Goal: Task Accomplishment & Management: Manage account settings

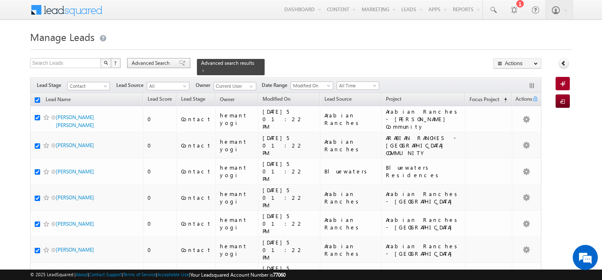
click at [138, 64] on span "Advanced Search" at bounding box center [152, 63] width 41 height 8
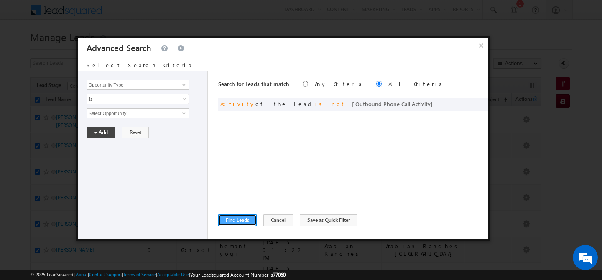
click at [242, 219] on button "Find Leads" at bounding box center [237, 221] width 38 height 12
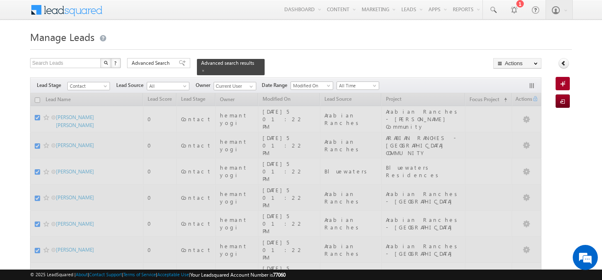
checkbox input "false"
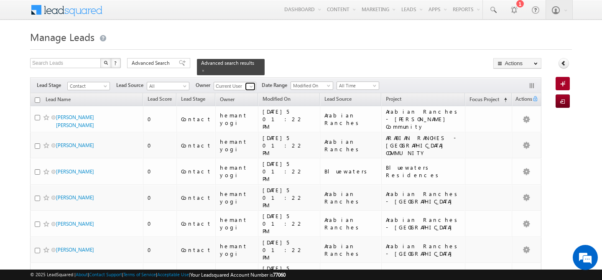
click at [252, 83] on span at bounding box center [251, 86] width 7 height 7
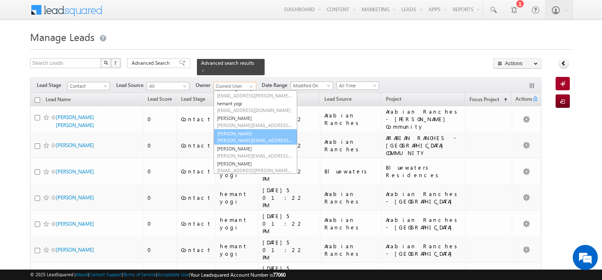
scroll to position [127, 0]
click at [245, 129] on link "Manisha Singh manisha.singh@indglobal.ae" at bounding box center [256, 137] width 84 height 16
type input "Manisha Singh"
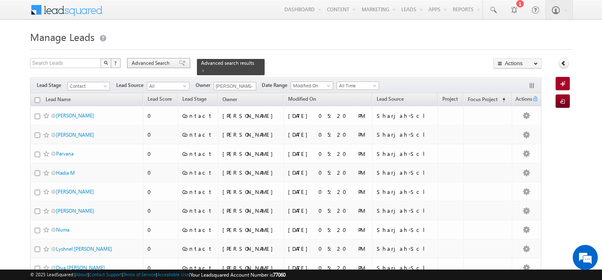
click at [147, 65] on span "Advanced Search" at bounding box center [152, 63] width 41 height 8
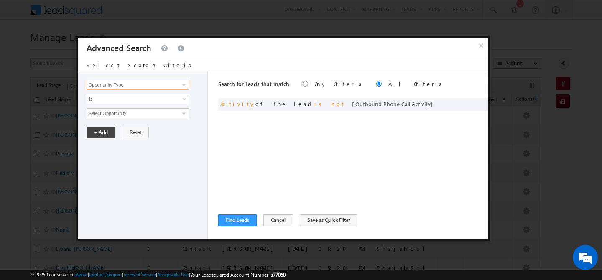
click at [129, 89] on input "Opportunity Type" at bounding box center [138, 85] width 103 height 10
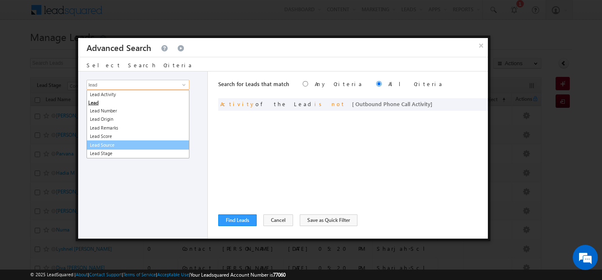
click at [126, 146] on link "Lead Source" at bounding box center [138, 146] width 103 height 10
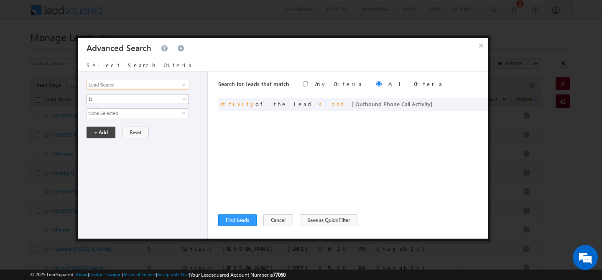
type input "Lead Source"
click at [126, 101] on span "Is" at bounding box center [132, 99] width 91 height 8
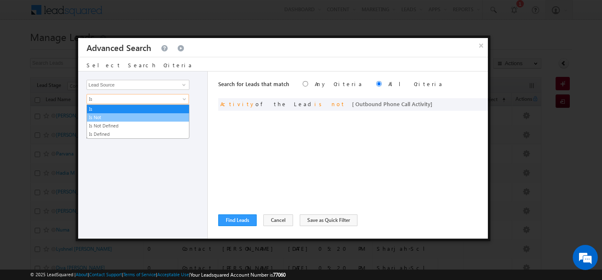
click at [113, 120] on link "Is Not" at bounding box center [138, 118] width 102 height 8
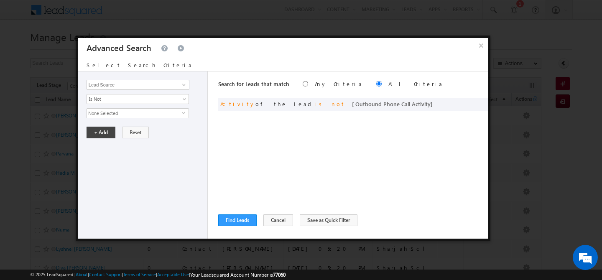
click at [115, 114] on span "None Selected" at bounding box center [134, 113] width 95 height 9
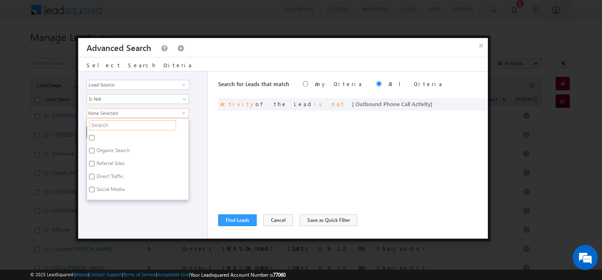
click at [112, 122] on input "text" at bounding box center [132, 125] width 87 height 10
type input "por"
click at [105, 149] on label "Portal Leads" at bounding box center [109, 152] width 45 height 13
click at [95, 149] on input "Portal Leads" at bounding box center [91, 150] width 5 height 5
checkbox input "true"
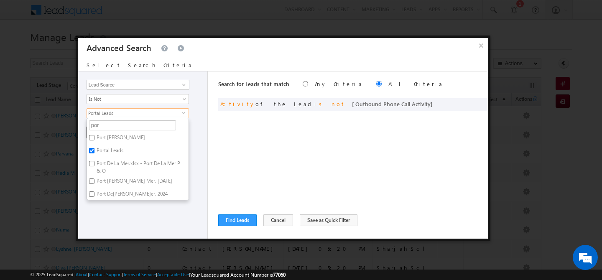
click at [119, 213] on div "Opportunity Type Lead Activity Task Sales Group Prospect Id Address 1 Address 2…" at bounding box center [143, 155] width 130 height 167
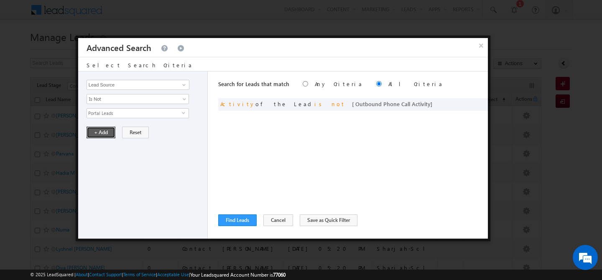
click at [99, 131] on button "+ Add" at bounding box center [101, 133] width 29 height 12
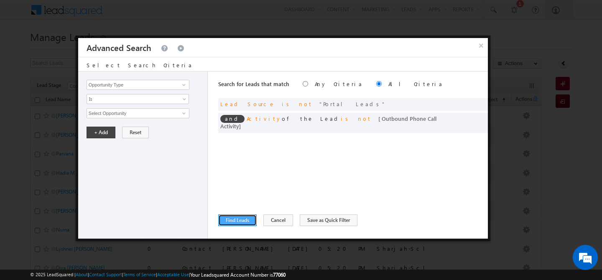
click at [234, 221] on button "Find Leads" at bounding box center [237, 221] width 38 height 12
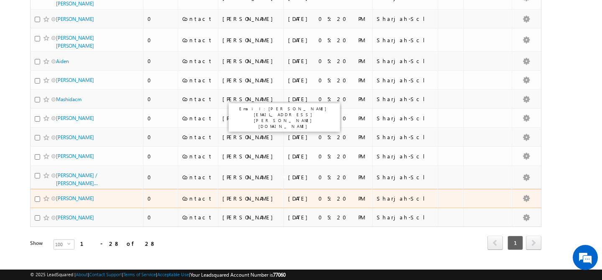
scroll to position [0, 0]
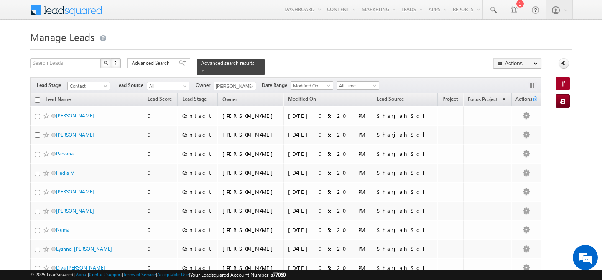
click at [35, 97] on input "checkbox" at bounding box center [37, 99] width 5 height 5
checkbox input "true"
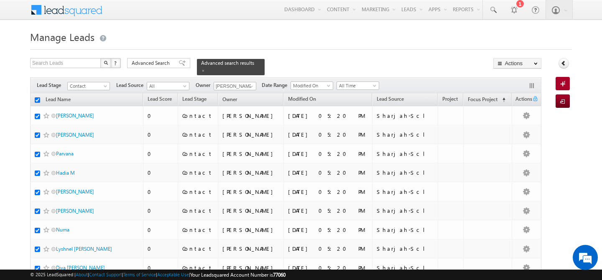
checkbox input "true"
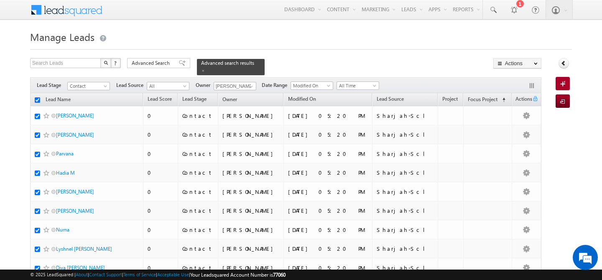
checkbox input "true"
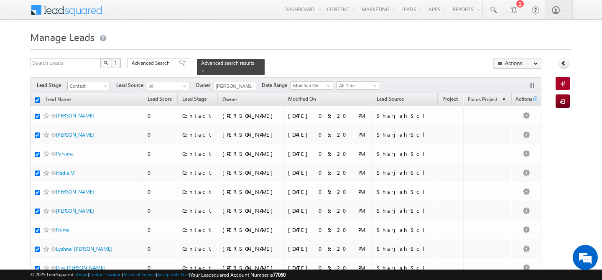
checkbox input "true"
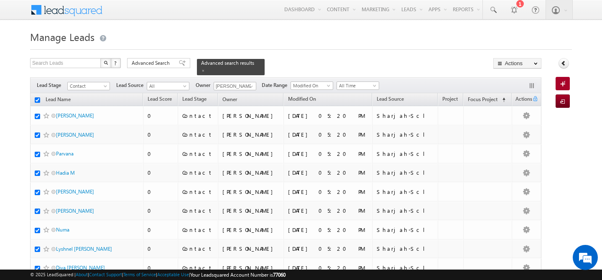
checkbox input "true"
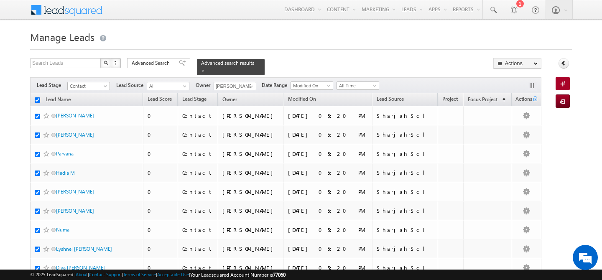
checkbox input "true"
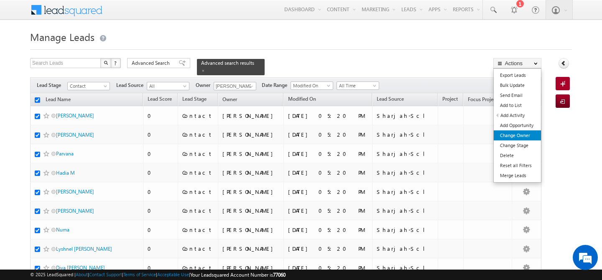
click at [516, 138] on link "Change Owner" at bounding box center [517, 136] width 47 height 10
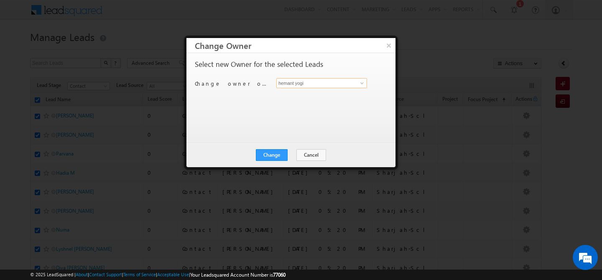
click at [338, 81] on input "hemant yogi" at bounding box center [322, 83] width 91 height 10
click at [341, 93] on link "Akash Sinha akash.sinha@indglobal.ae" at bounding box center [322, 96] width 91 height 16
type input "Akash Sinha"
click at [261, 153] on button "Change" at bounding box center [272, 155] width 32 height 12
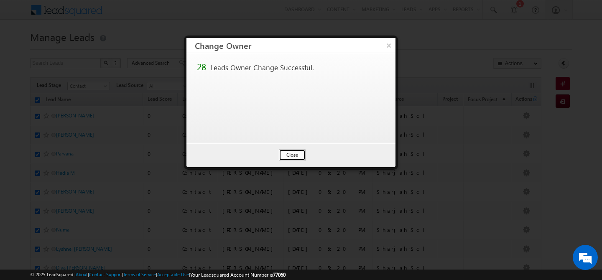
click at [285, 152] on button "Close" at bounding box center [292, 155] width 27 height 12
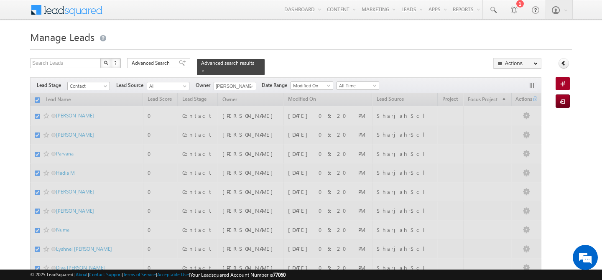
checkbox input "false"
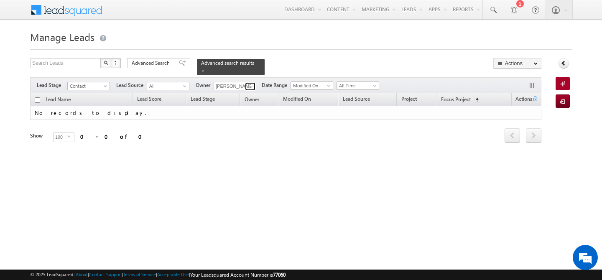
click at [248, 82] on link at bounding box center [250, 86] width 10 height 8
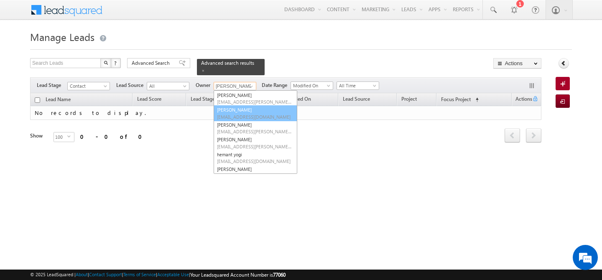
scroll to position [83, 0]
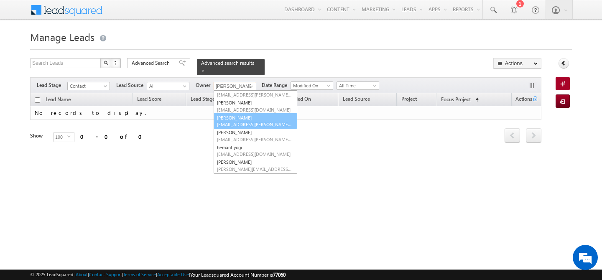
click at [249, 121] on span "gurpreet.singh@indglobal.ae" at bounding box center [254, 124] width 75 height 6
type input "Gurpreet Singh"
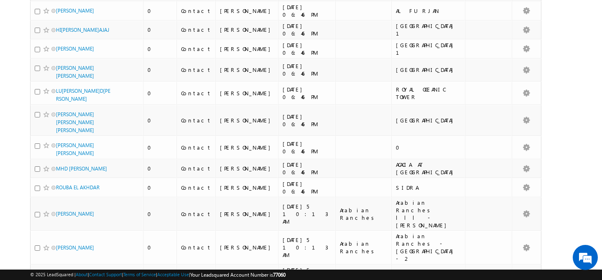
scroll to position [0, 0]
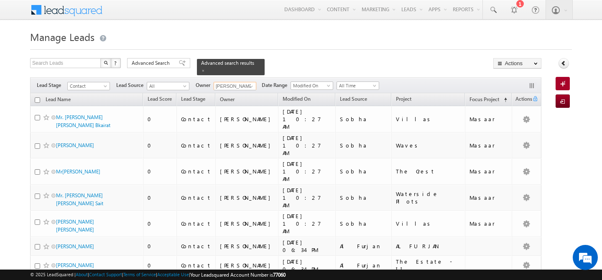
click at [38, 97] on input "checkbox" at bounding box center [37, 99] width 5 height 5
checkbox input "true"
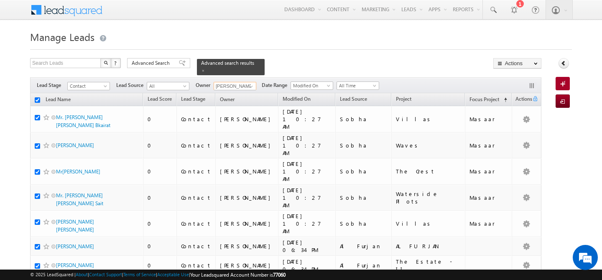
checkbox input "true"
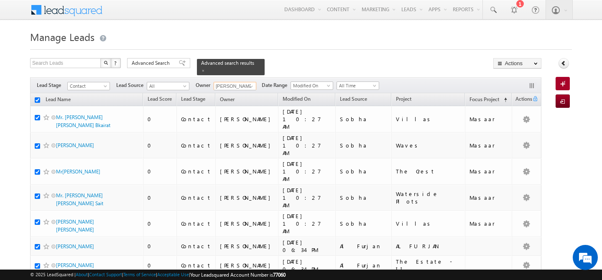
checkbox input "true"
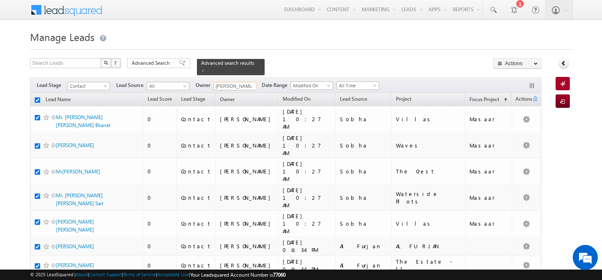
checkbox input "true"
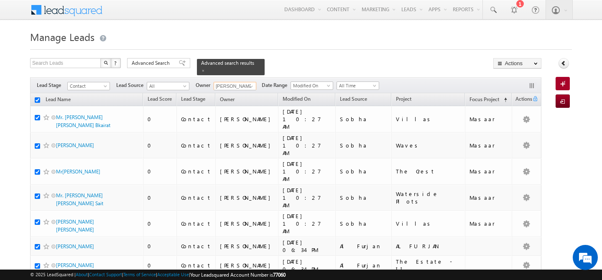
checkbox input "true"
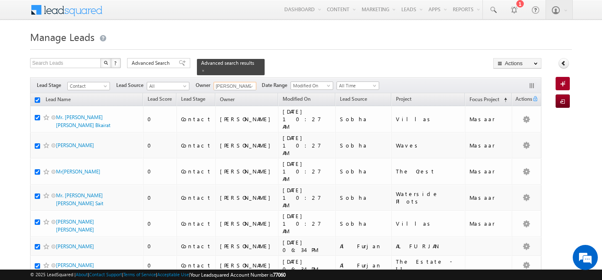
checkbox input "true"
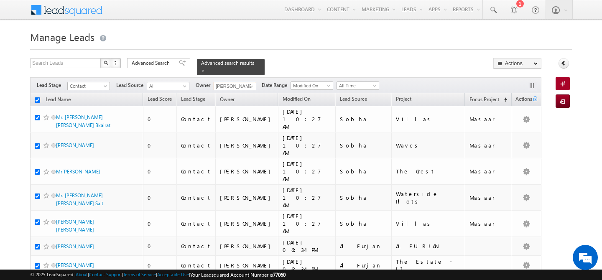
checkbox input "true"
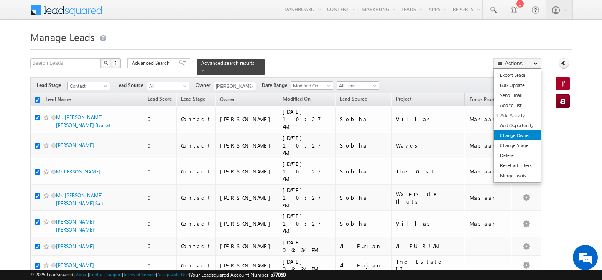
click at [526, 135] on link "Change Owner" at bounding box center [517, 136] width 47 height 10
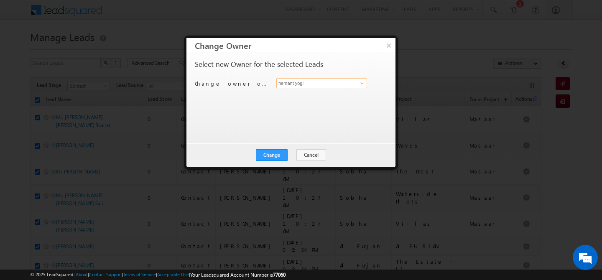
click at [341, 86] on input "hemant yogi" at bounding box center [322, 83] width 91 height 10
click at [331, 101] on span "gurpreet.singh@indglobal.ae" at bounding box center [317, 100] width 75 height 6
type input "Gurpreet Singh"
click at [273, 154] on button "Change" at bounding box center [272, 155] width 32 height 12
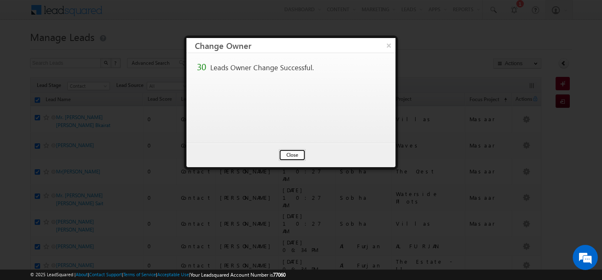
click at [286, 152] on button "Close" at bounding box center [292, 155] width 27 height 12
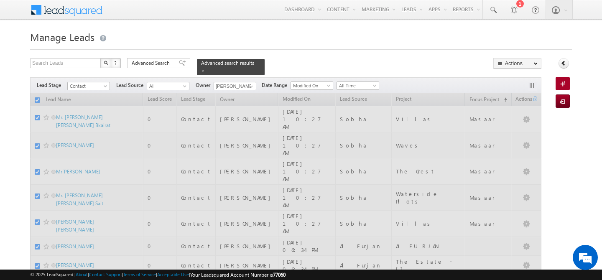
checkbox input "false"
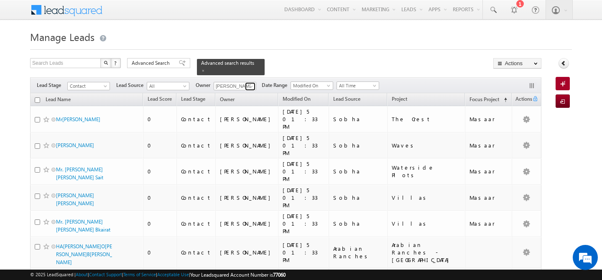
click at [251, 83] on span at bounding box center [251, 86] width 7 height 7
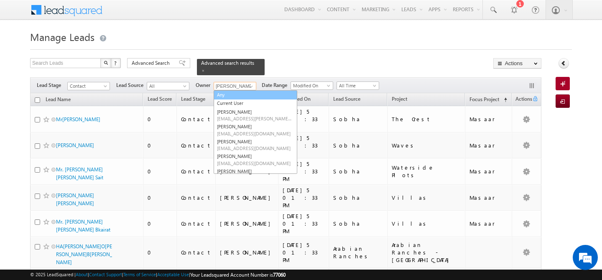
click at [241, 90] on link "Any" at bounding box center [256, 95] width 84 height 10
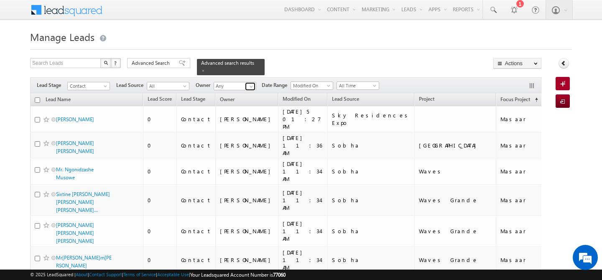
click at [251, 83] on span at bounding box center [251, 86] width 7 height 7
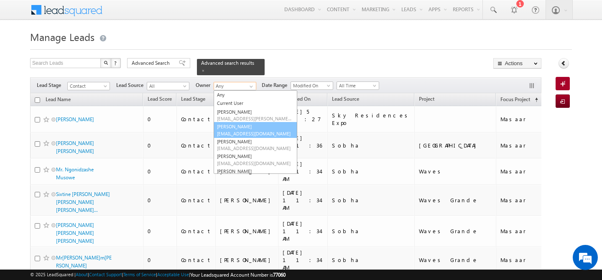
click at [246, 124] on link "Abhishekkumar Singh abhishek.singh@indglobal.ae" at bounding box center [256, 130] width 84 height 16
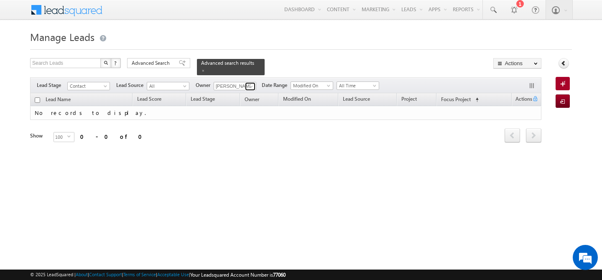
click at [249, 83] on span at bounding box center [251, 86] width 7 height 7
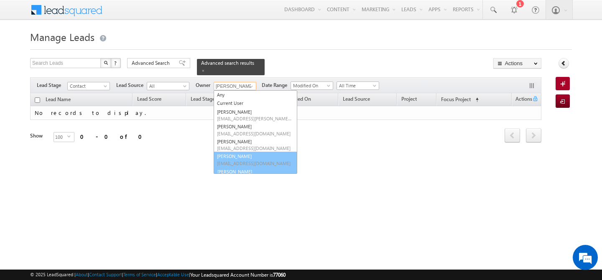
scroll to position [10, 0]
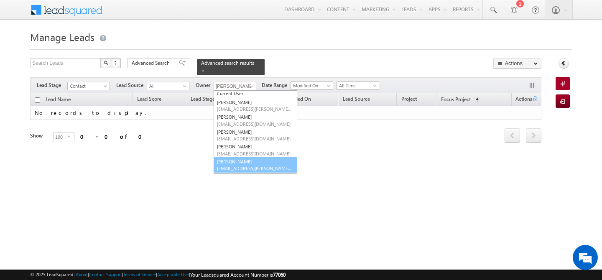
click at [251, 165] on span "ankush.chaudhary@indglobal.ae" at bounding box center [254, 168] width 75 height 6
type input "Ankush Chaudhary"
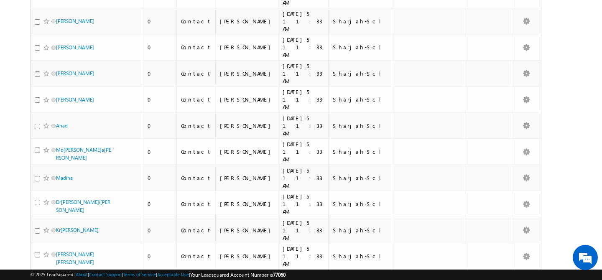
scroll to position [0, 0]
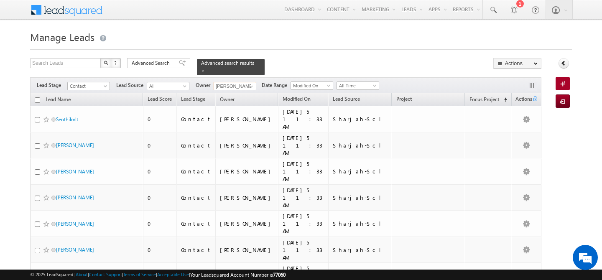
click at [38, 98] on input "checkbox" at bounding box center [37, 99] width 5 height 5
checkbox input "true"
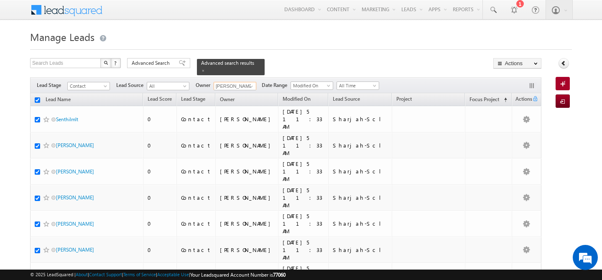
checkbox input "true"
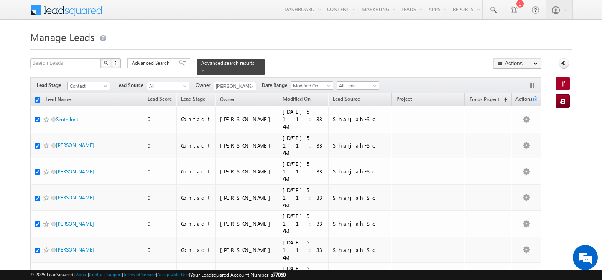
checkbox input "true"
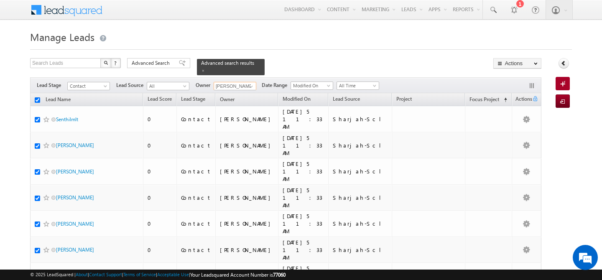
checkbox input "true"
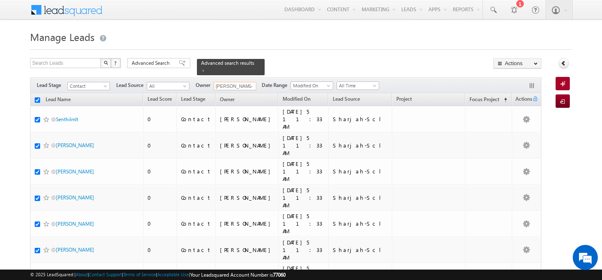
checkbox input "true"
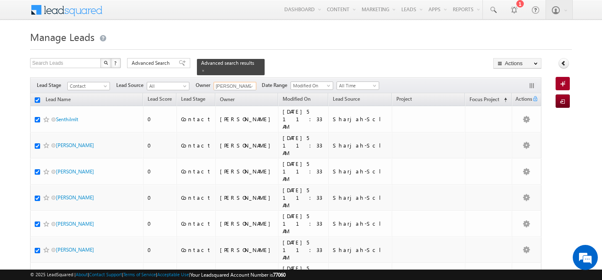
checkbox input "true"
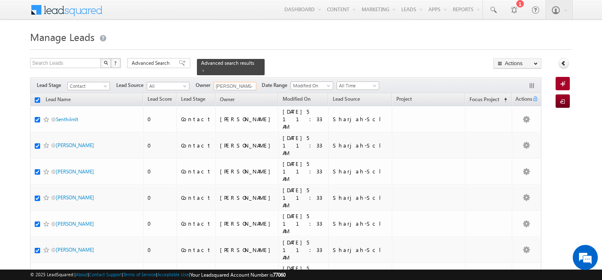
checkbox input "true"
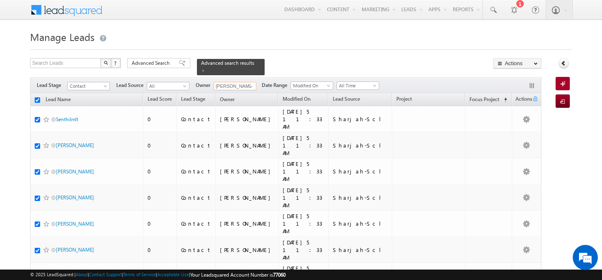
checkbox input "true"
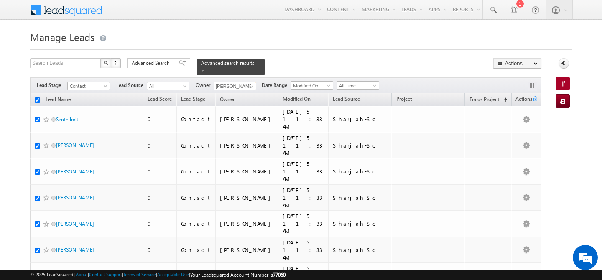
checkbox input "true"
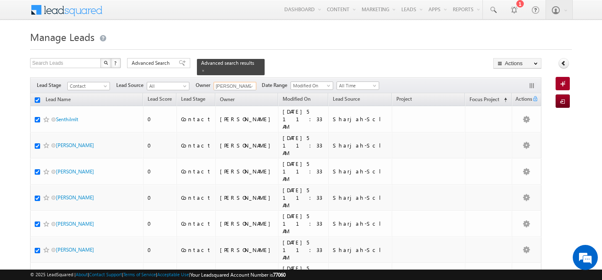
checkbox input "true"
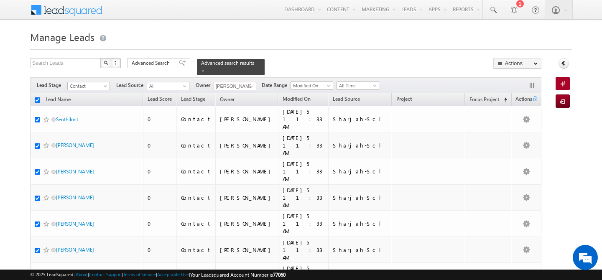
checkbox input "true"
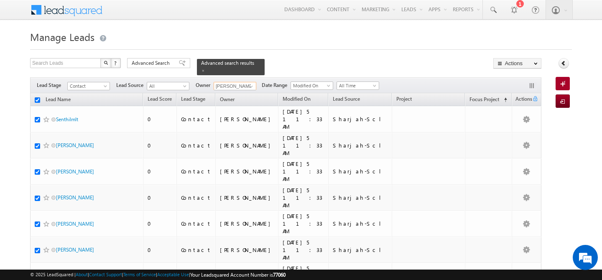
checkbox input "true"
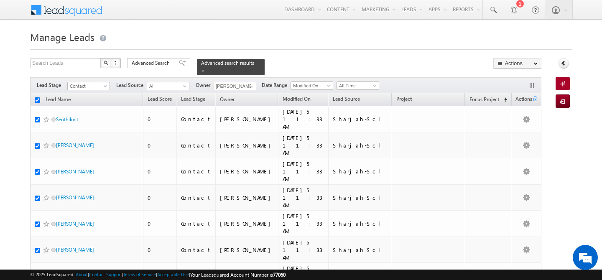
checkbox input "true"
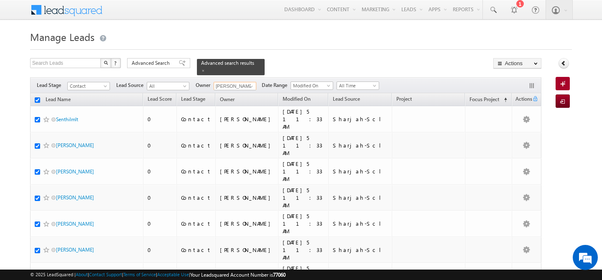
checkbox input "true"
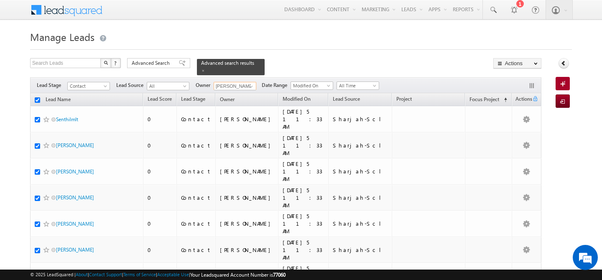
checkbox input "true"
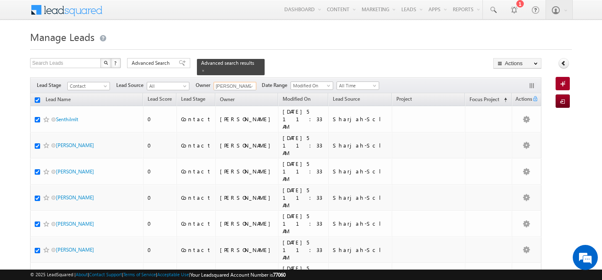
checkbox input "true"
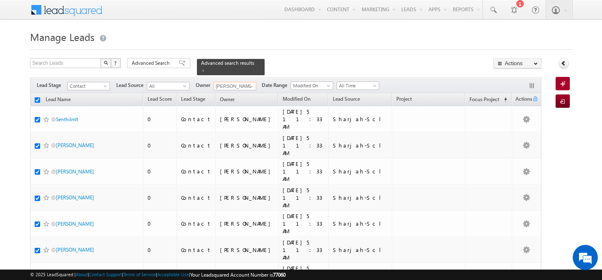
checkbox input "true"
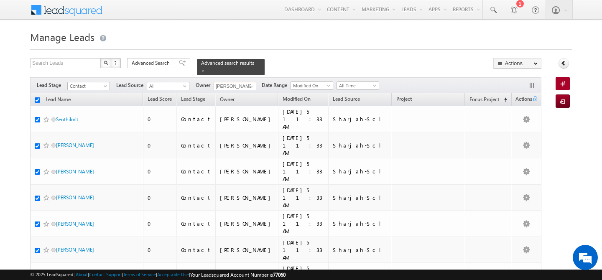
checkbox input "true"
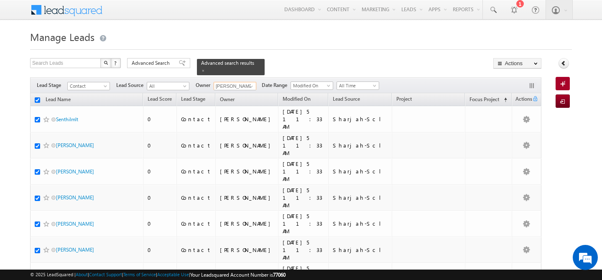
checkbox input "true"
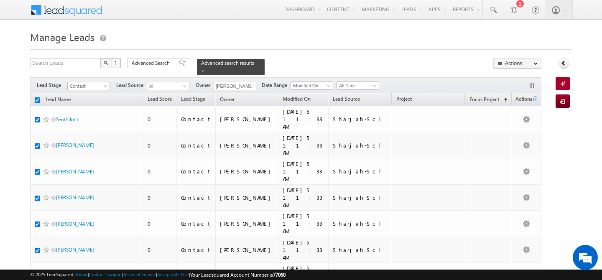
checkbox input "true"
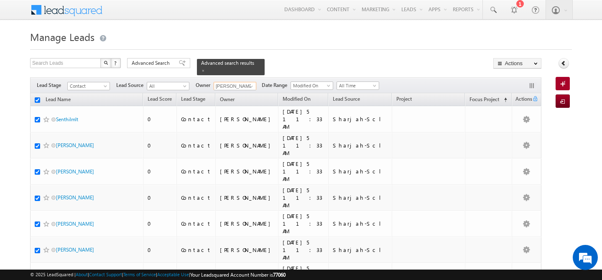
checkbox input "true"
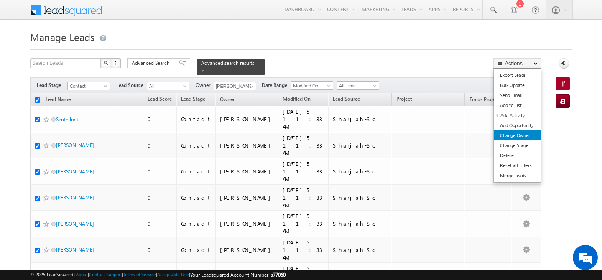
click at [531, 132] on link "Change Owner" at bounding box center [517, 136] width 47 height 10
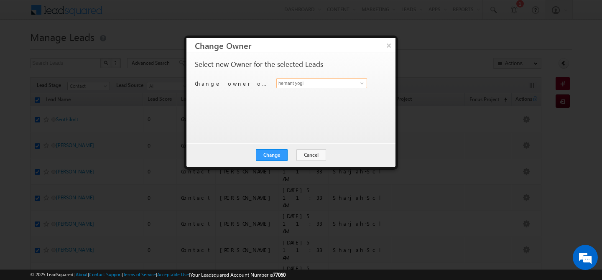
click at [322, 87] on input "hemant yogi" at bounding box center [322, 83] width 91 height 10
click at [363, 82] on span at bounding box center [362, 83] width 7 height 7
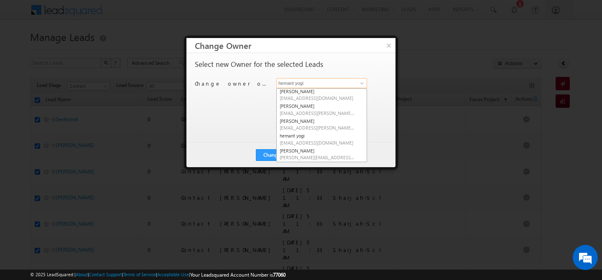
scroll to position [77, 0]
click at [312, 106] on link "Gurpreet Singh gurpreet.singh@indglobal.ae" at bounding box center [322, 109] width 91 height 16
type input "Gurpreet Singh"
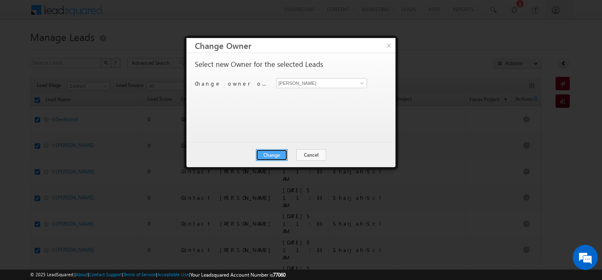
click at [272, 154] on button "Change" at bounding box center [272, 155] width 32 height 12
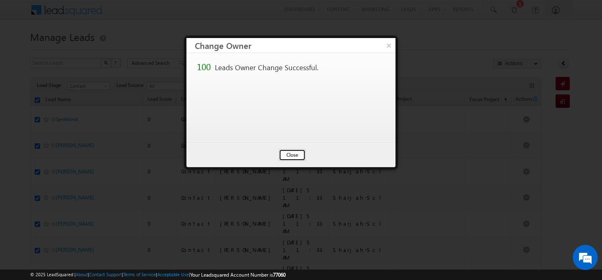
click at [291, 155] on button "Close" at bounding box center [292, 155] width 27 height 12
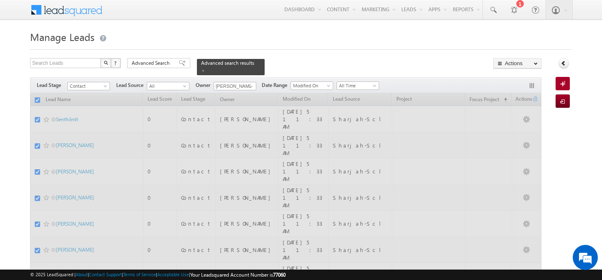
checkbox input "false"
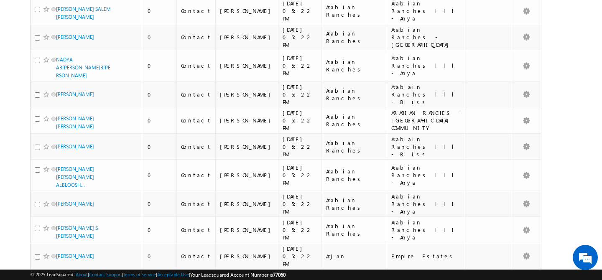
scroll to position [0, 0]
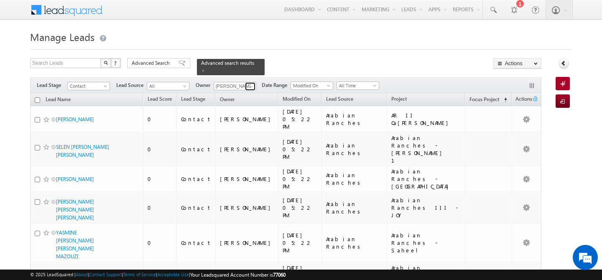
click at [255, 82] on link at bounding box center [250, 86] width 10 height 8
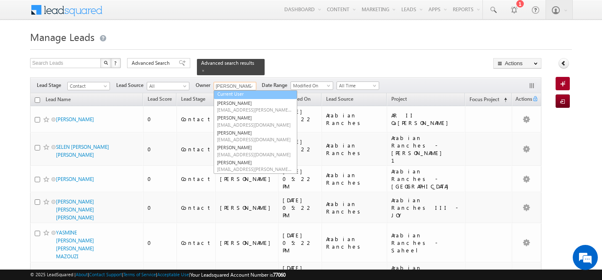
scroll to position [8, 0]
click at [248, 91] on link "Current User" at bounding box center [256, 95] width 84 height 10
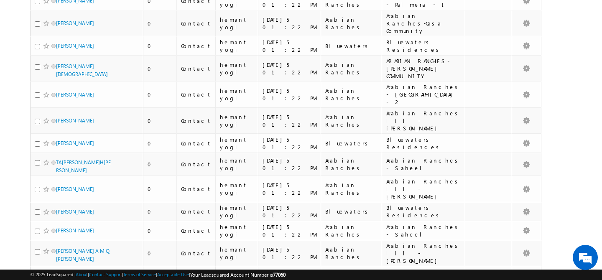
scroll to position [0, 0]
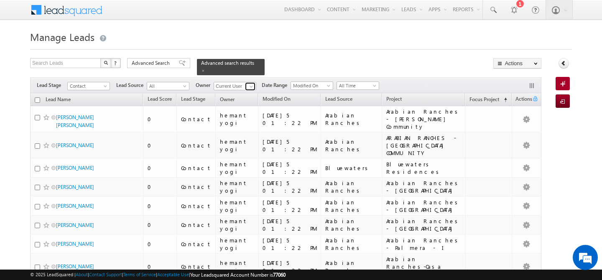
click at [253, 83] on span at bounding box center [251, 86] width 7 height 7
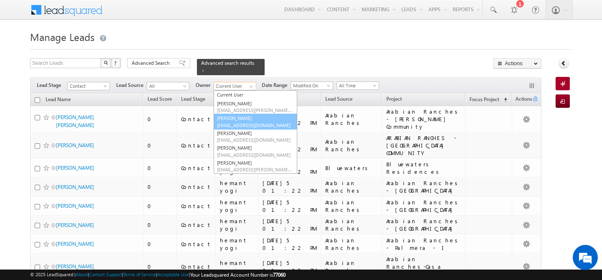
click at [244, 115] on link "Abhishekkumar Singh abhishek.singh@indglobal.ae" at bounding box center [256, 122] width 84 height 16
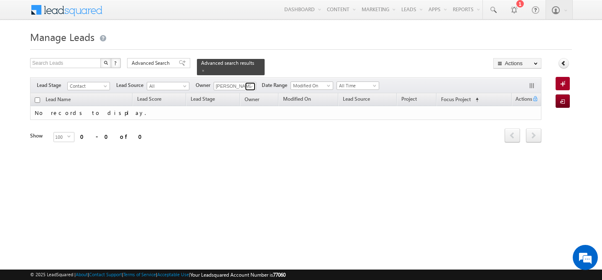
click at [251, 83] on span at bounding box center [251, 86] width 7 height 7
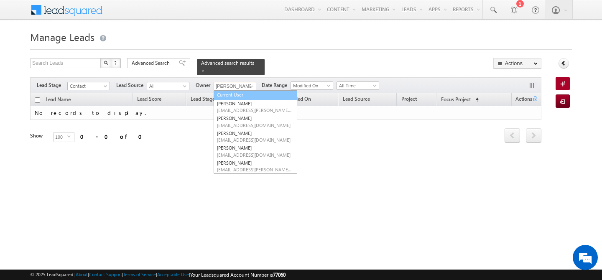
click at [238, 90] on link "Current User" at bounding box center [256, 95] width 84 height 10
type input "Current User"
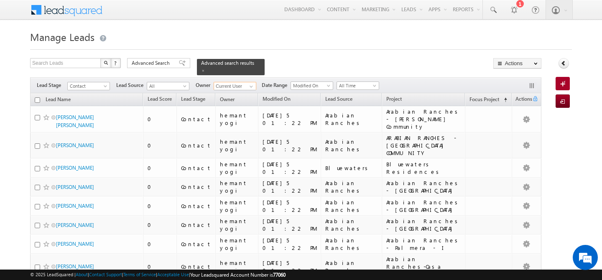
click at [36, 97] on input "checkbox" at bounding box center [37, 99] width 5 height 5
checkbox input "true"
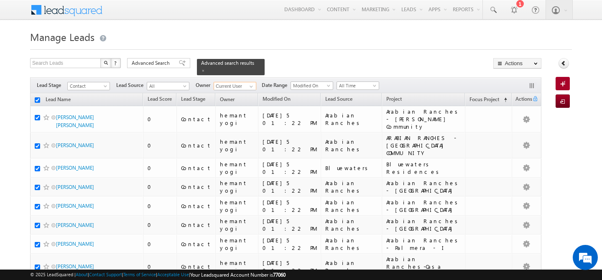
checkbox input "true"
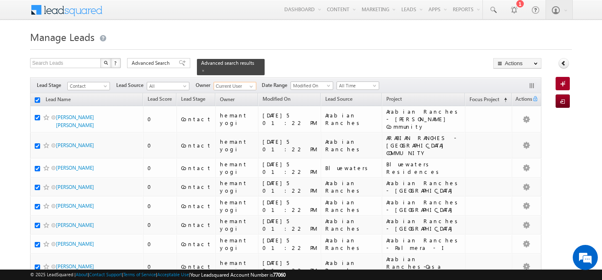
checkbox input "true"
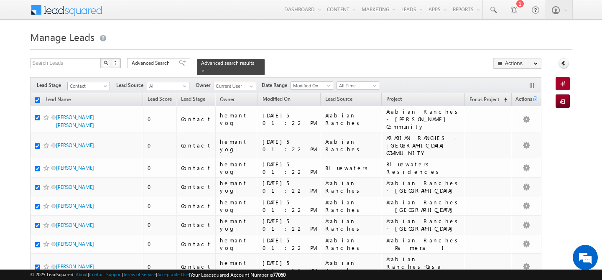
checkbox input "true"
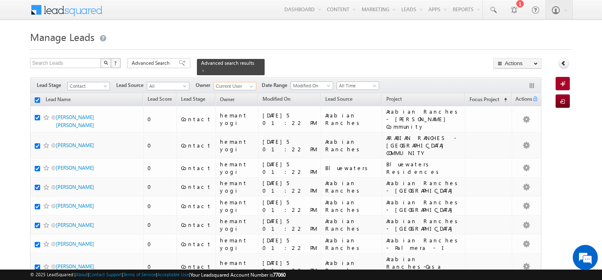
checkbox input "true"
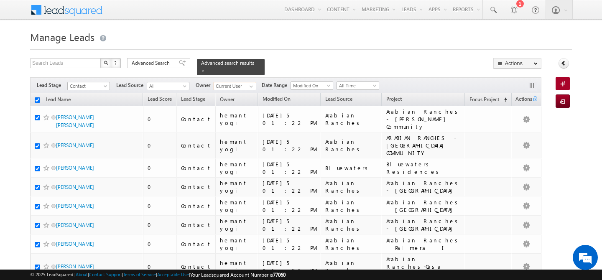
checkbox input "true"
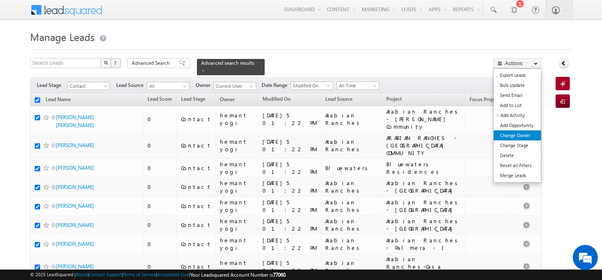
click at [531, 139] on link "Change Owner" at bounding box center [517, 136] width 47 height 10
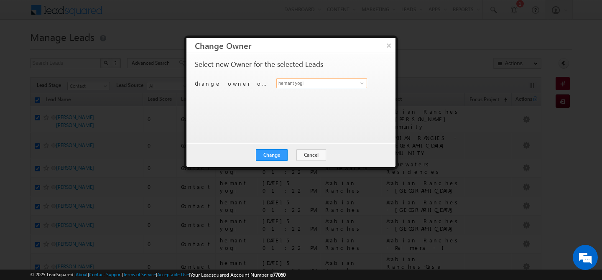
click at [308, 85] on input "hemant yogi" at bounding box center [322, 83] width 91 height 10
click at [312, 99] on span "akash.sinha@indglobal.ae" at bounding box center [317, 100] width 75 height 6
click at [276, 151] on button "Change" at bounding box center [272, 155] width 32 height 12
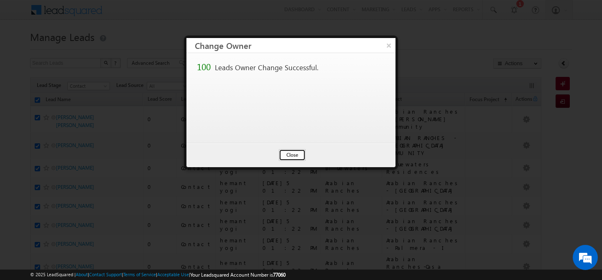
click at [298, 157] on button "Close" at bounding box center [292, 155] width 27 height 12
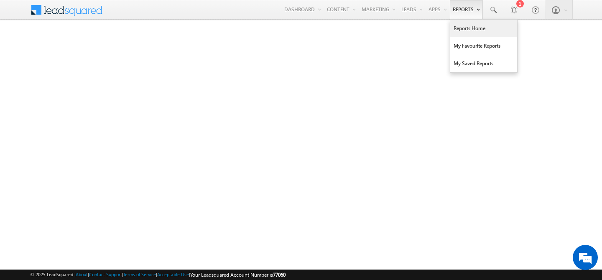
click at [462, 27] on link "Reports Home" at bounding box center [484, 29] width 67 height 18
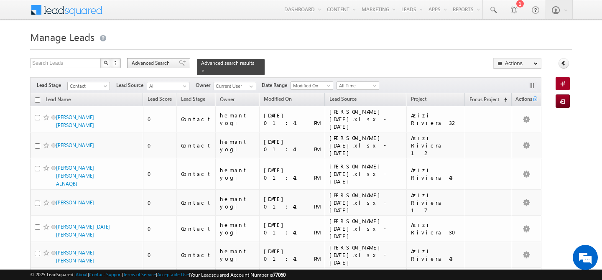
click at [151, 62] on span "Advanced Search" at bounding box center [152, 63] width 41 height 8
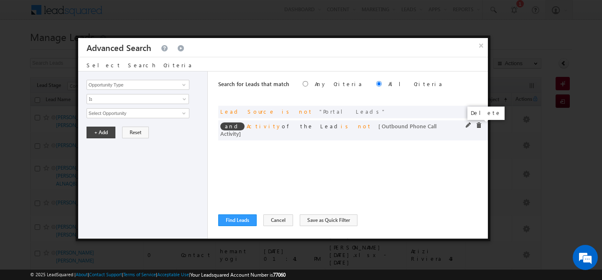
click at [479, 125] on span at bounding box center [479, 126] width 6 height 6
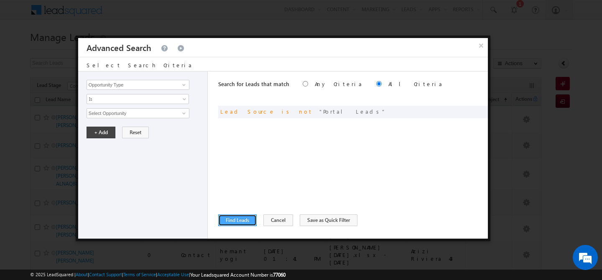
click at [240, 217] on button "Find Leads" at bounding box center [237, 221] width 38 height 12
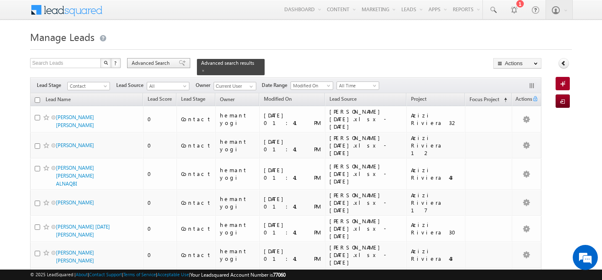
click at [146, 62] on span "Advanced Search" at bounding box center [152, 63] width 41 height 8
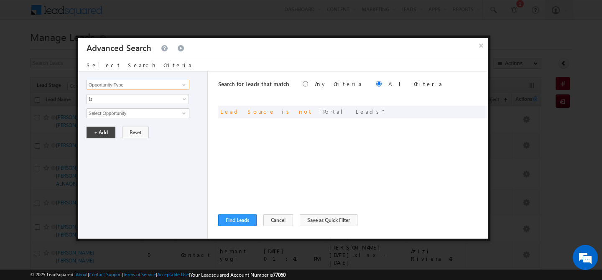
click at [139, 85] on input "Opportunity Type" at bounding box center [138, 85] width 103 height 10
click at [117, 99] on link "Lead Activity" at bounding box center [138, 95] width 103 height 10
type input "Lead Activity"
click at [116, 99] on span "Is" at bounding box center [132, 99] width 91 height 8
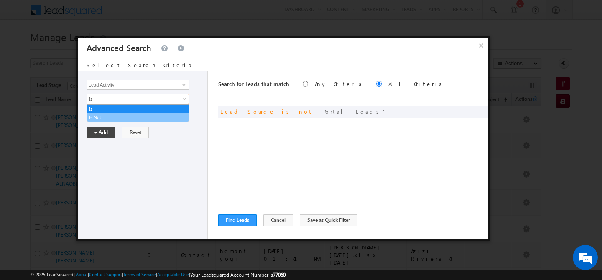
click at [116, 116] on link "Is Not" at bounding box center [138, 118] width 102 height 8
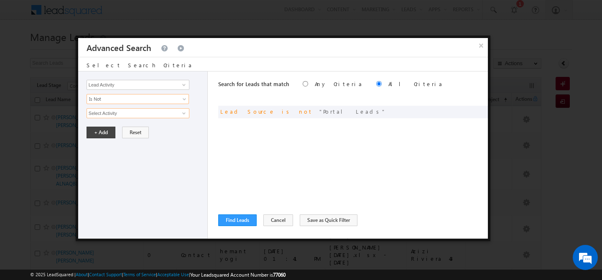
click at [119, 115] on input "Select Activity" at bounding box center [138, 113] width 103 height 10
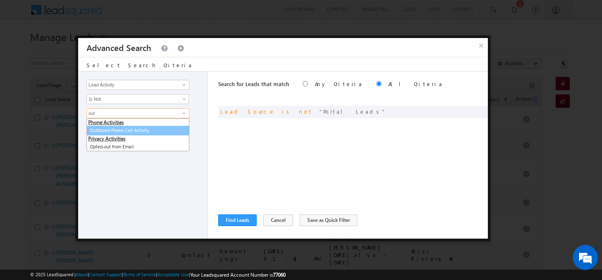
click at [140, 127] on link "Outbound Phone Call Activity" at bounding box center [138, 131] width 103 height 10
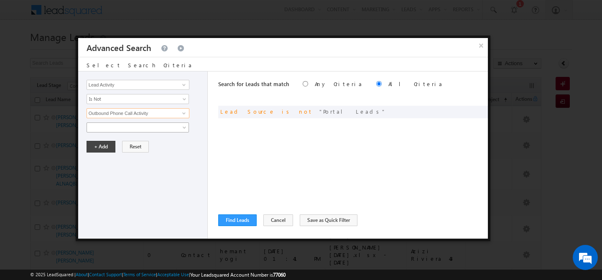
type input "Outbound Phone Call Activity"
click at [136, 127] on span at bounding box center [132, 128] width 91 height 8
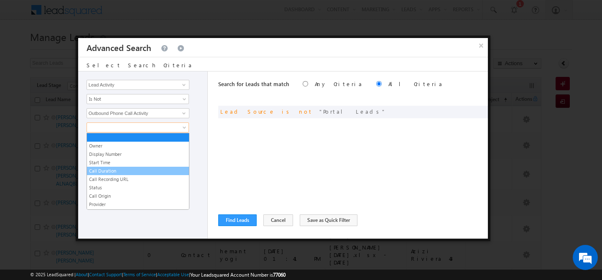
click at [126, 169] on link "Call Duration" at bounding box center [138, 171] width 102 height 8
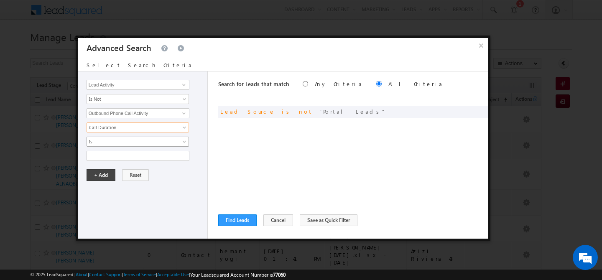
click at [129, 140] on span "Is" at bounding box center [132, 142] width 91 height 8
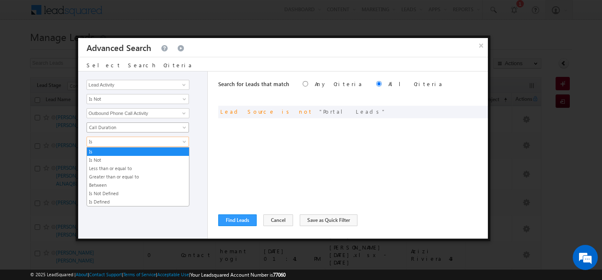
click at [128, 127] on span "Call Duration" at bounding box center [132, 128] width 91 height 8
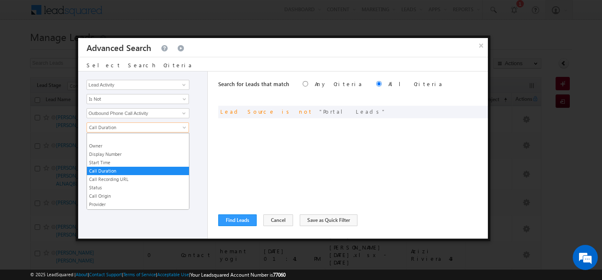
click at [128, 127] on span "Call Duration" at bounding box center [132, 128] width 91 height 8
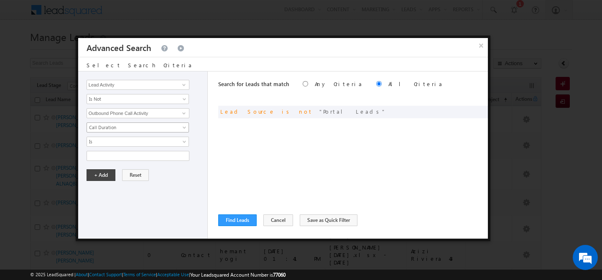
click at [128, 127] on span "Call Duration" at bounding box center [132, 128] width 91 height 8
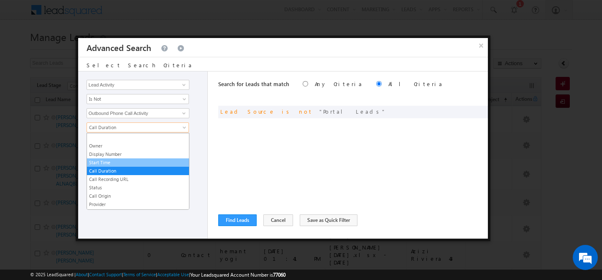
click at [116, 160] on link "Start Time" at bounding box center [138, 163] width 102 height 8
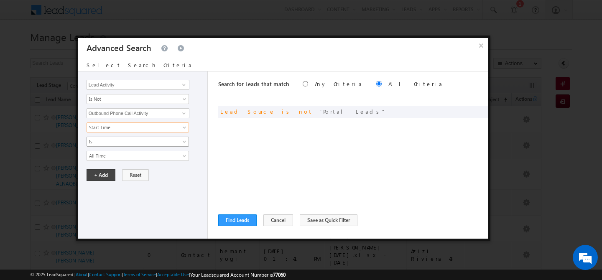
click at [119, 138] on span "Is" at bounding box center [132, 142] width 91 height 8
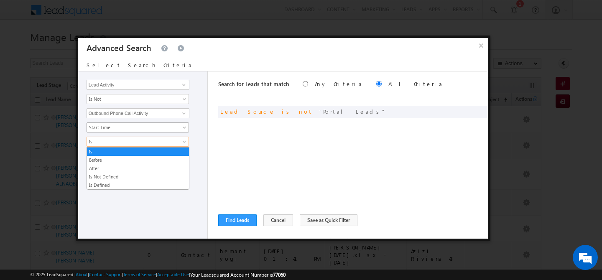
click at [128, 128] on span "Start Time" at bounding box center [132, 128] width 91 height 8
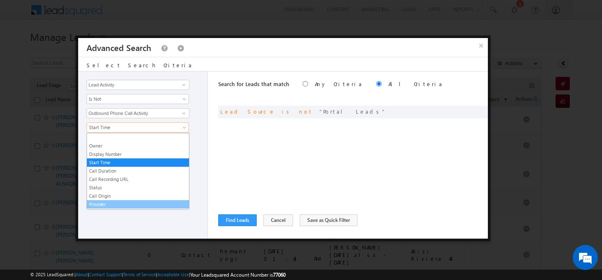
scroll to position [33, 0]
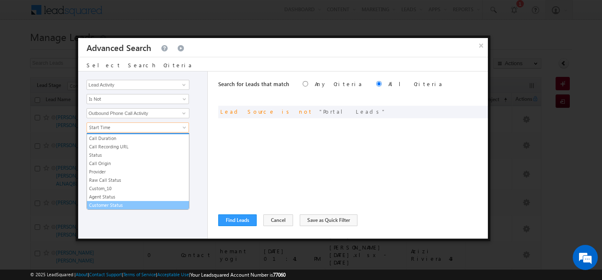
click at [118, 205] on link "Customer Status" at bounding box center [138, 206] width 102 height 8
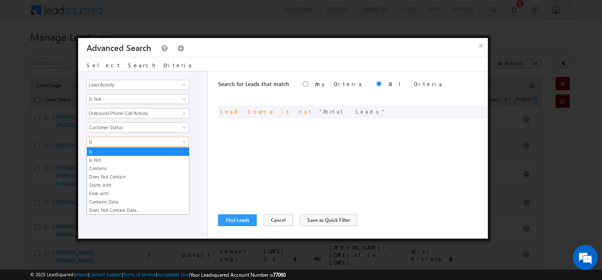
click at [118, 144] on span "Is" at bounding box center [132, 142] width 91 height 8
click at [126, 131] on span "Customer Status" at bounding box center [132, 128] width 91 height 8
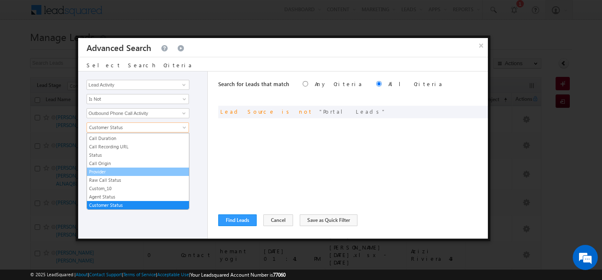
scroll to position [0, 0]
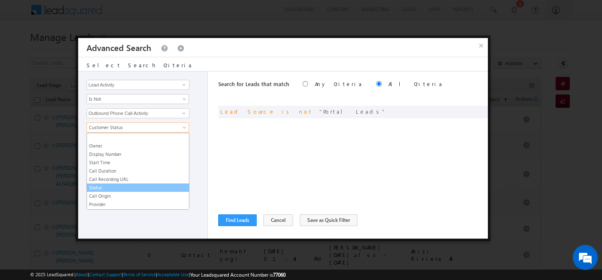
click at [119, 187] on link "Status" at bounding box center [138, 188] width 102 height 8
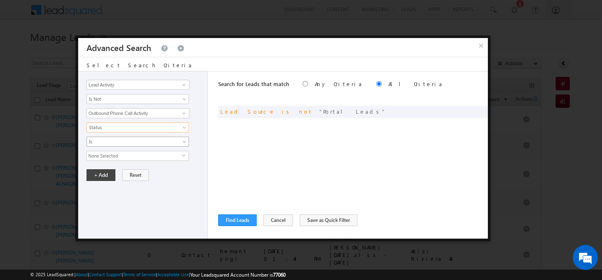
click at [130, 146] on link "Is" at bounding box center [138, 142] width 103 height 10
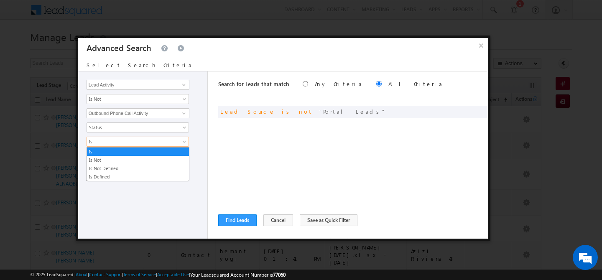
click at [173, 202] on div "Opportunity Type Lead Activity Task Sales Group Prospect Id Address 1 Address 2…" at bounding box center [143, 155] width 130 height 167
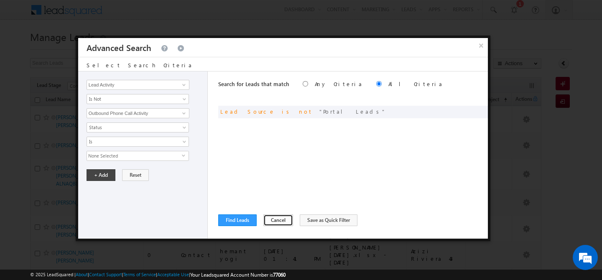
click at [277, 223] on button "Cancel" at bounding box center [279, 221] width 30 height 12
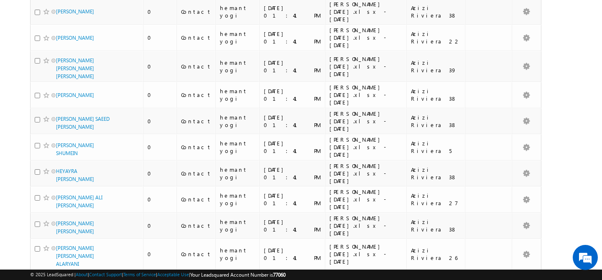
scroll to position [2342, 0]
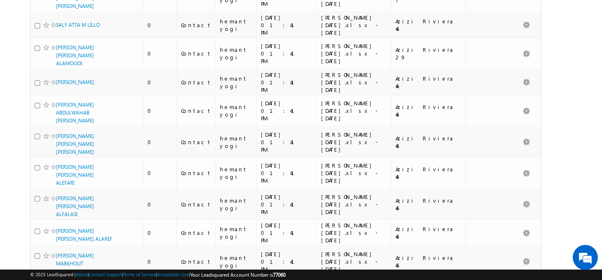
scroll to position [2415, 0]
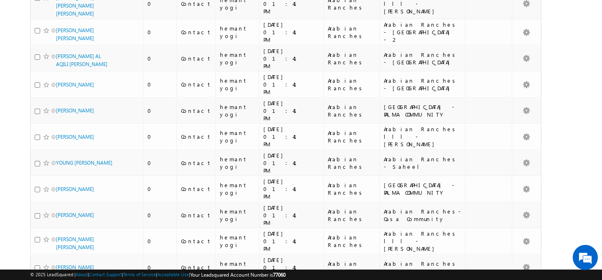
scroll to position [1523, 0]
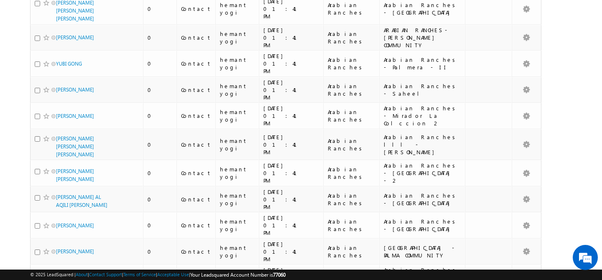
scroll to position [2010, 0]
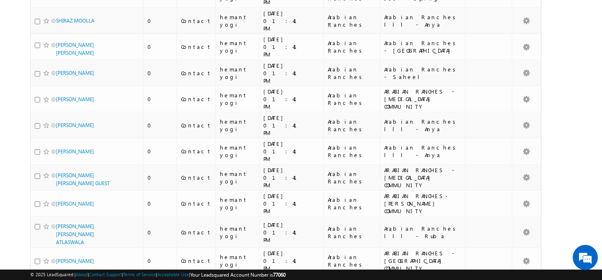
scroll to position [2059, 0]
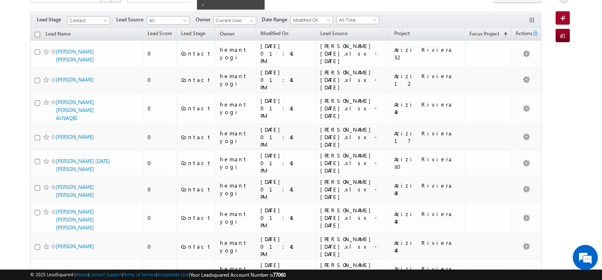
scroll to position [0, 0]
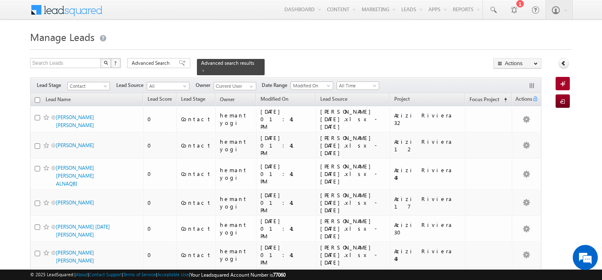
click at [37, 97] on input "checkbox" at bounding box center [37, 99] width 5 height 5
checkbox input "true"
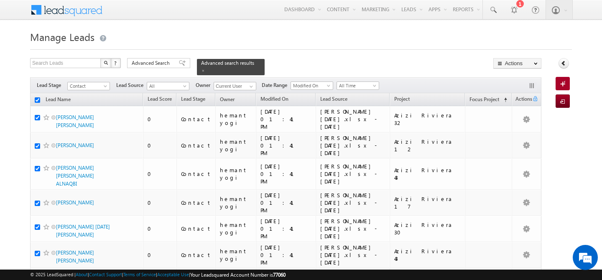
checkbox input "true"
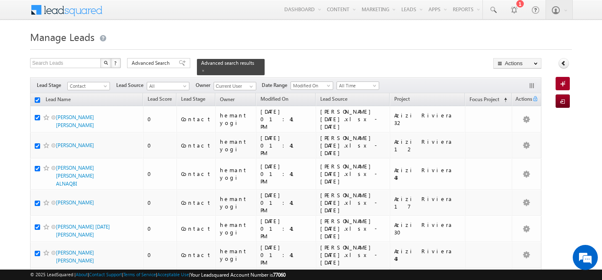
checkbox input "true"
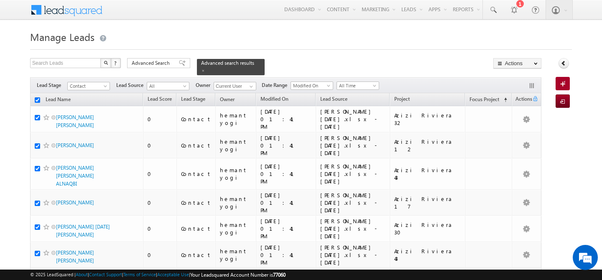
checkbox input "true"
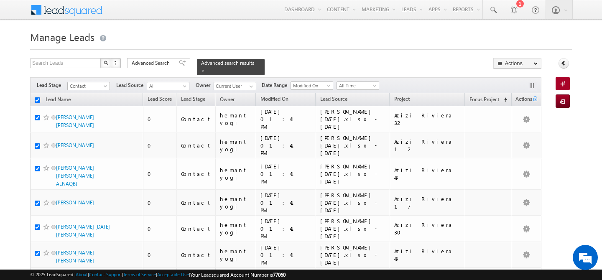
checkbox input "true"
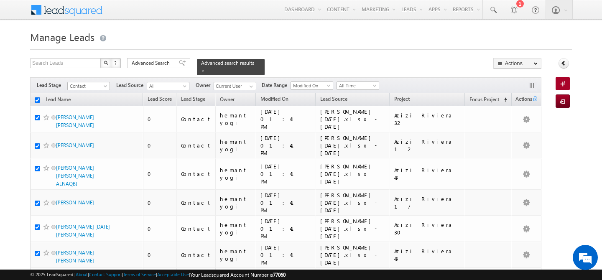
checkbox input "true"
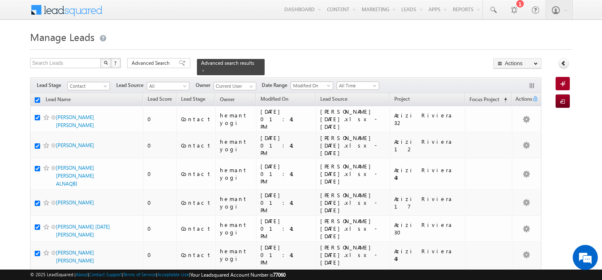
checkbox input "true"
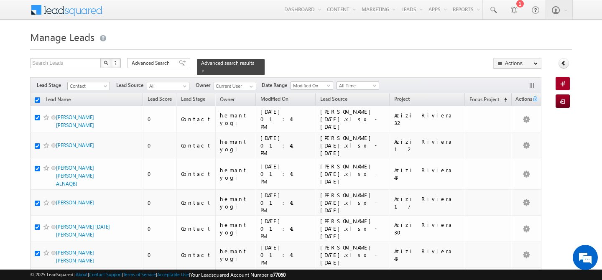
checkbox input "true"
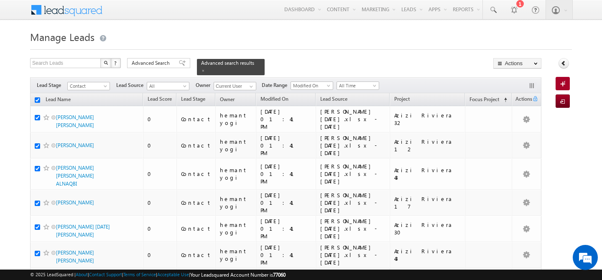
checkbox input "true"
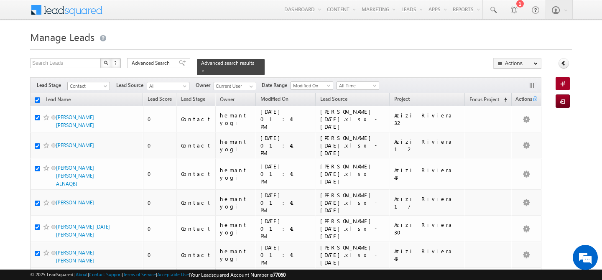
checkbox input "true"
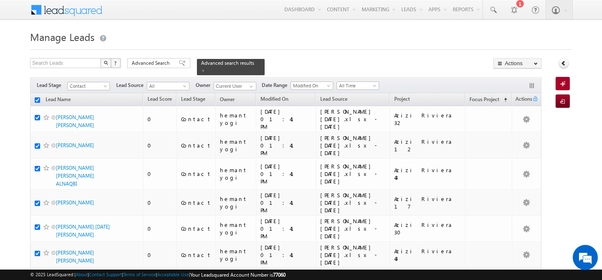
checkbox input "true"
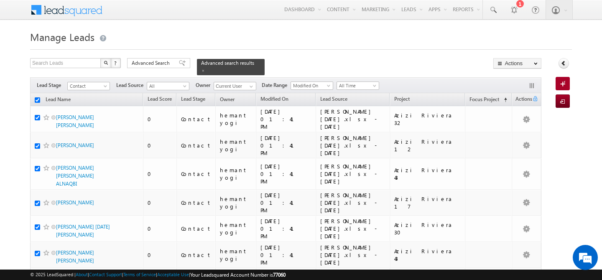
checkbox input "true"
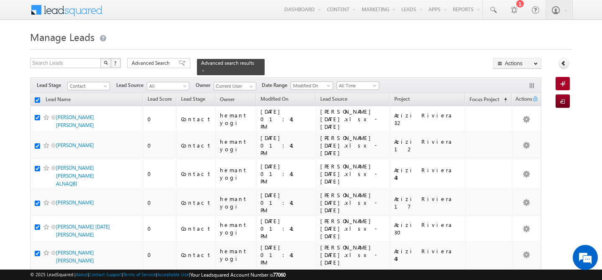
checkbox input "true"
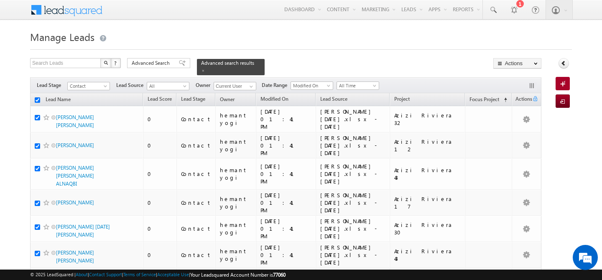
checkbox input "true"
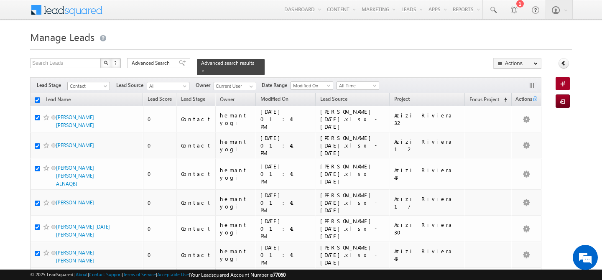
checkbox input "true"
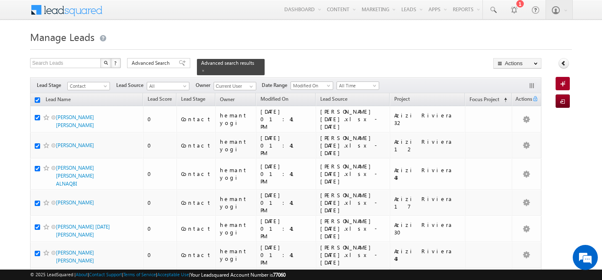
checkbox input "true"
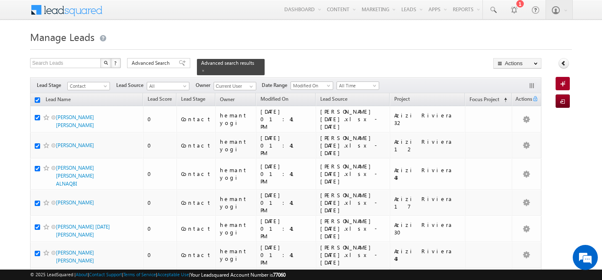
checkbox input "true"
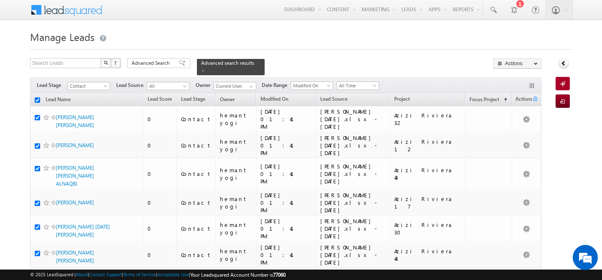
checkbox input "true"
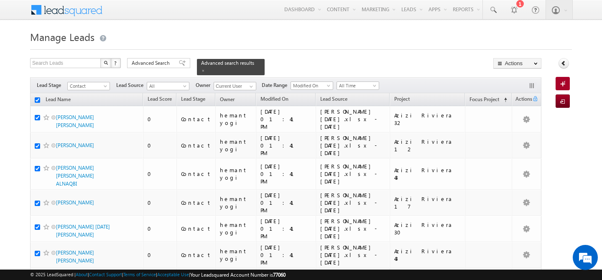
checkbox input "true"
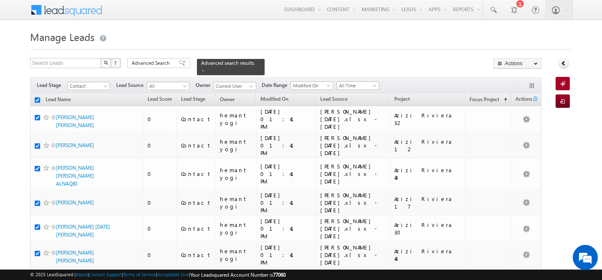
checkbox input "true"
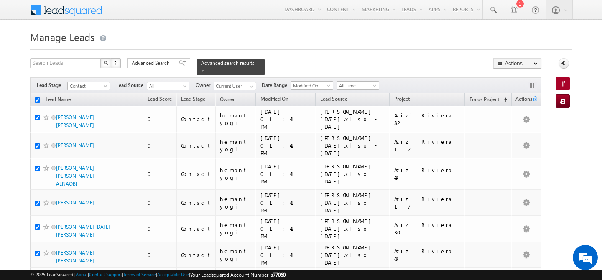
checkbox input "true"
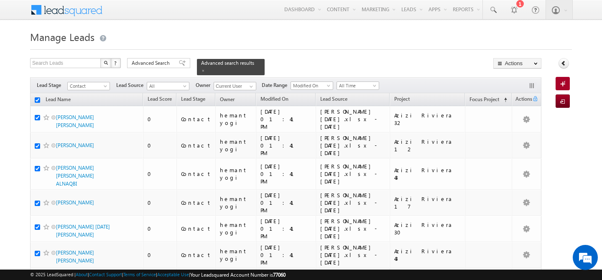
checkbox input "true"
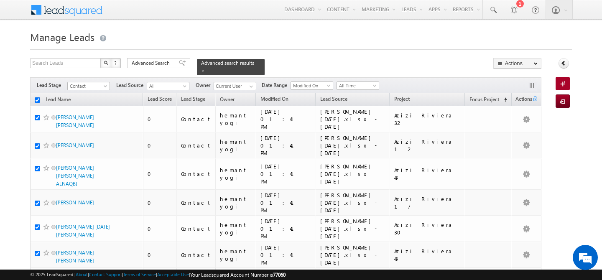
checkbox input "true"
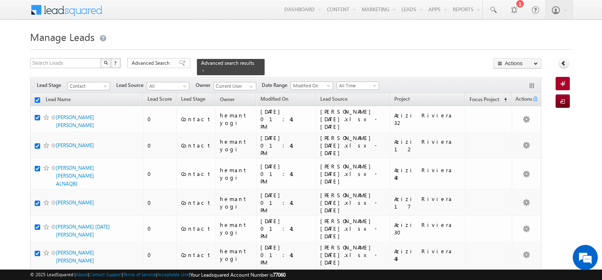
checkbox input "true"
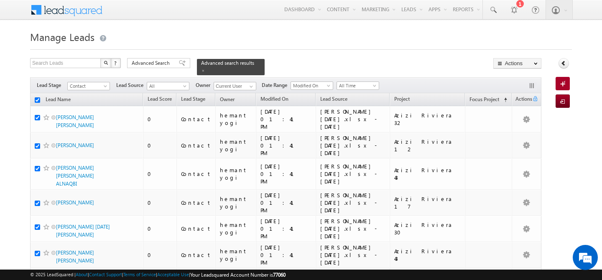
checkbox input "true"
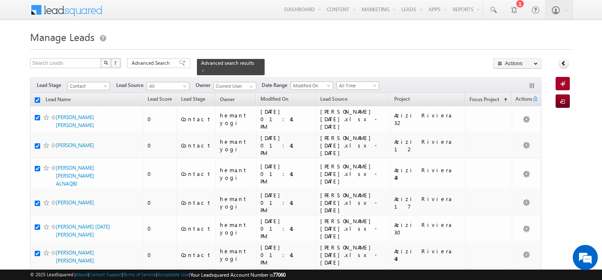
checkbox input "true"
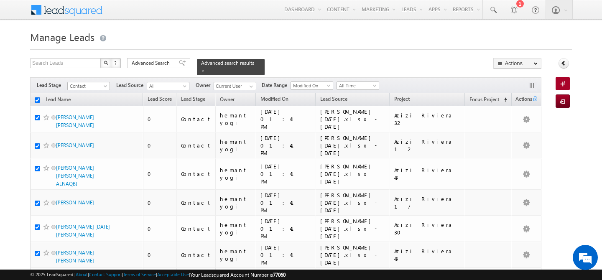
checkbox input "true"
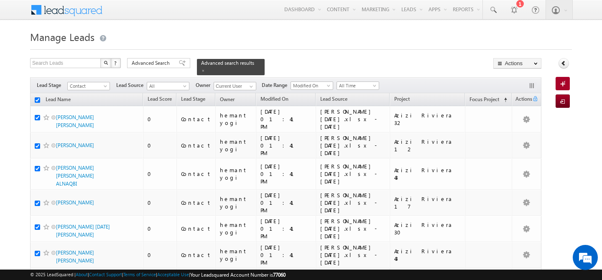
checkbox input "true"
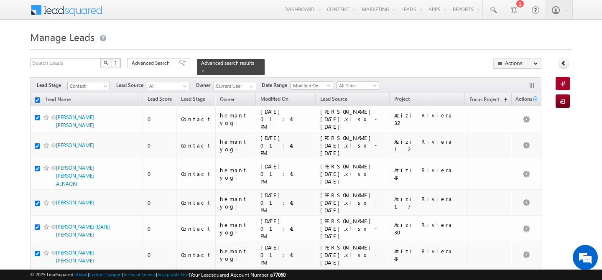
checkbox input "true"
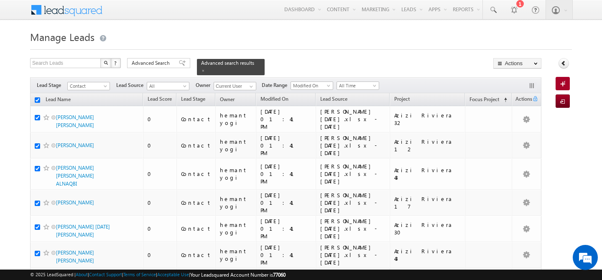
checkbox input "true"
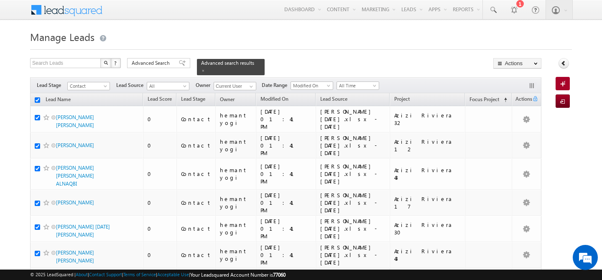
checkbox input "true"
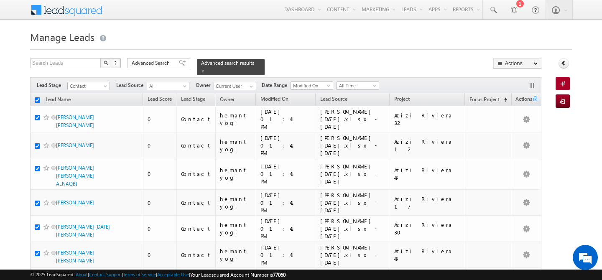
checkbox input "true"
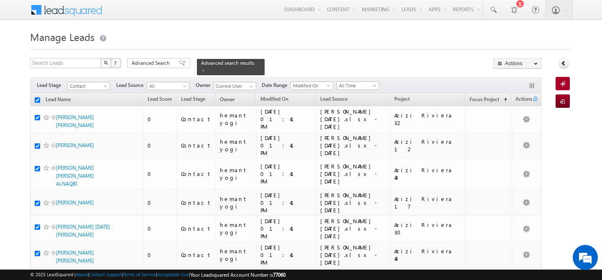
checkbox input "true"
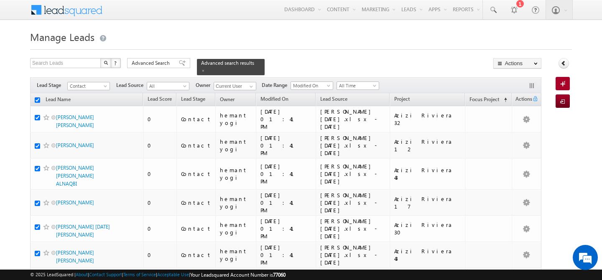
checkbox input "true"
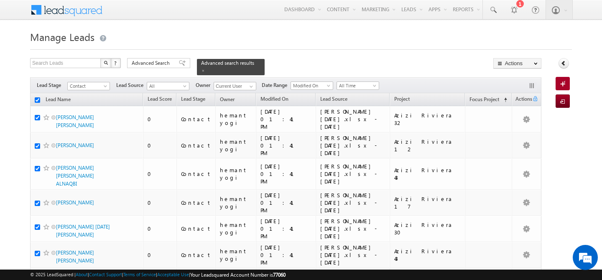
checkbox input "true"
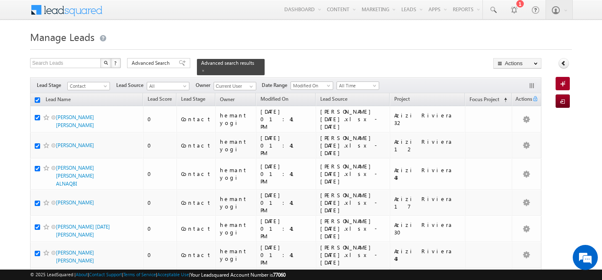
checkbox input "true"
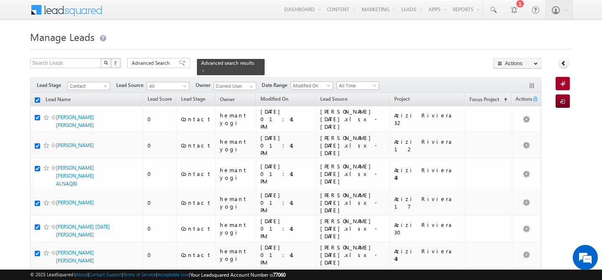
checkbox input "true"
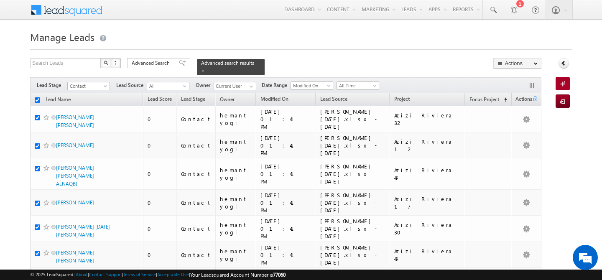
checkbox input "true"
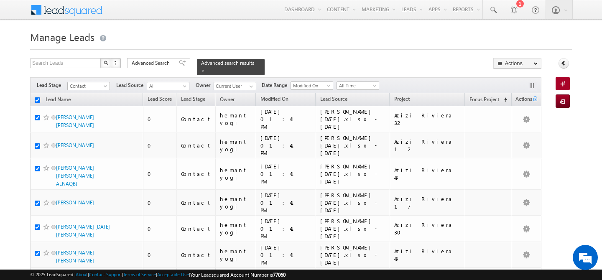
checkbox input "true"
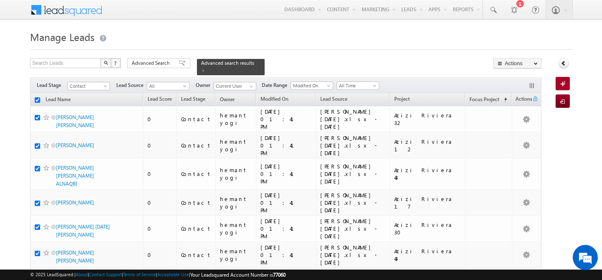
checkbox input "true"
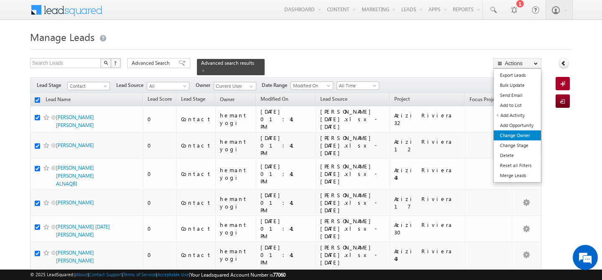
click at [513, 136] on link "Change Owner" at bounding box center [517, 136] width 47 height 10
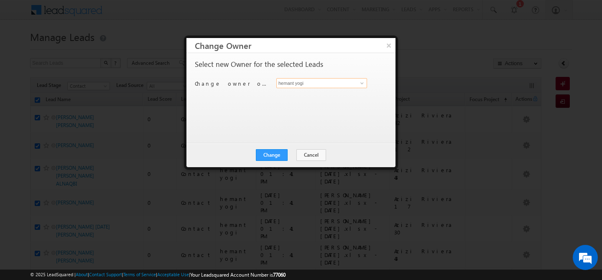
click at [328, 85] on input "hemant yogi" at bounding box center [322, 83] width 91 height 10
click at [326, 92] on link "harpreet hundal harpreet.hundal@indglobal.ae" at bounding box center [322, 96] width 91 height 16
click at [268, 159] on button "Change" at bounding box center [272, 155] width 32 height 12
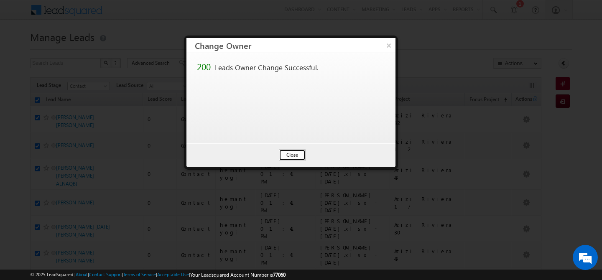
click at [296, 155] on button "Close" at bounding box center [292, 155] width 27 height 12
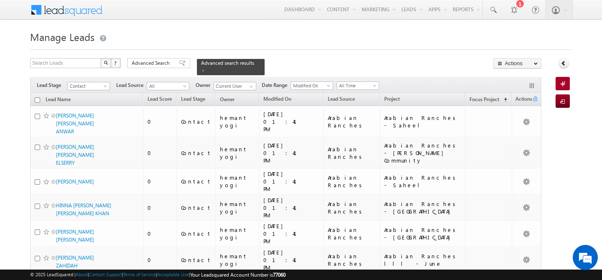
click at [35, 97] on input "checkbox" at bounding box center [37, 99] width 5 height 5
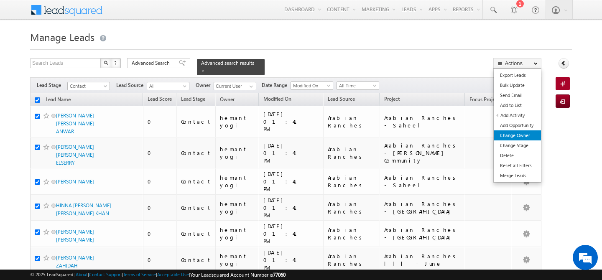
click at [516, 136] on link "Change Owner" at bounding box center [517, 136] width 47 height 10
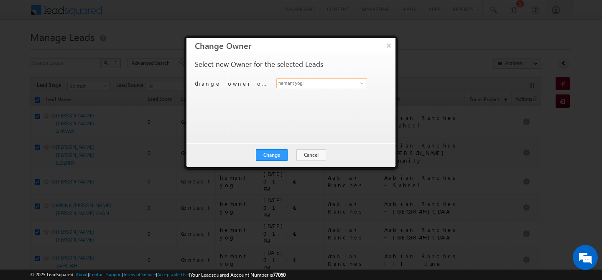
click at [348, 85] on input "hemant yogi" at bounding box center [322, 83] width 91 height 10
click at [309, 100] on span "faisal.khan@indglobal.ae" at bounding box center [317, 100] width 75 height 6
click at [275, 155] on button "Change" at bounding box center [272, 155] width 32 height 12
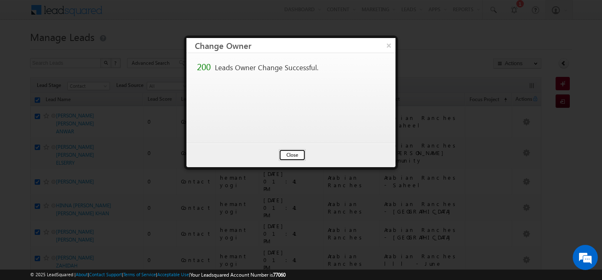
click at [285, 155] on button "Close" at bounding box center [292, 155] width 27 height 12
